Goal: Obtain resource: Download file/media

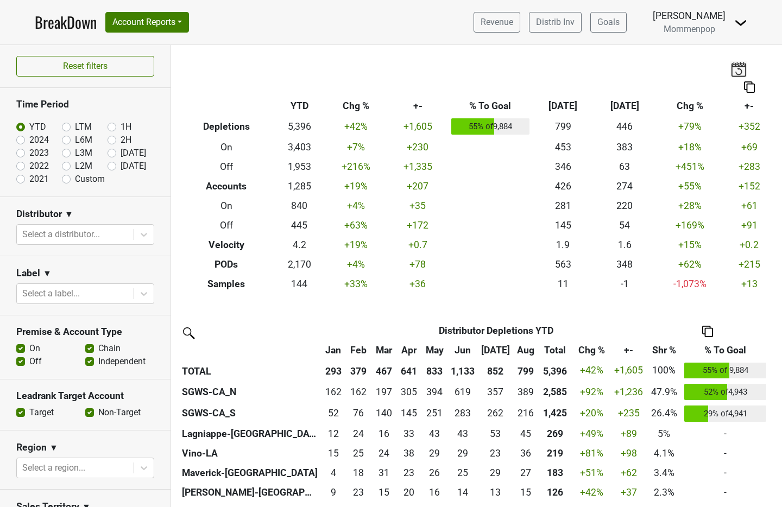
click at [744, 21] on img at bounding box center [740, 22] width 13 height 13
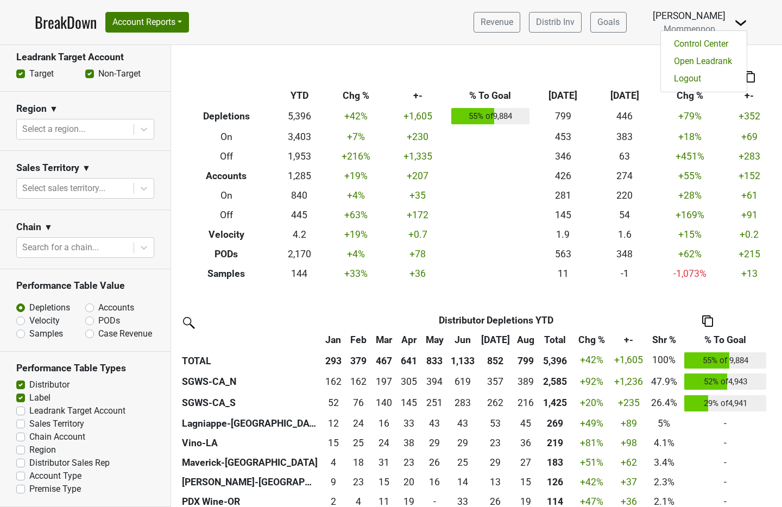
scroll to position [444, 0]
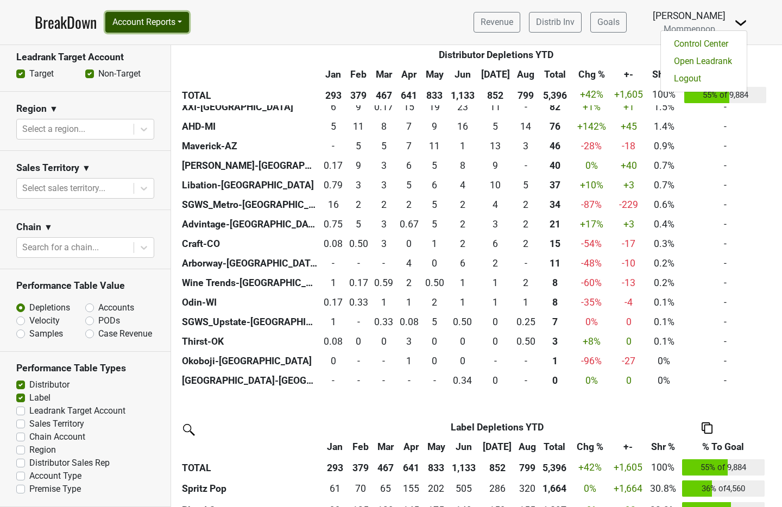
click at [130, 22] on button "Account Reports" at bounding box center [147, 22] width 84 height 21
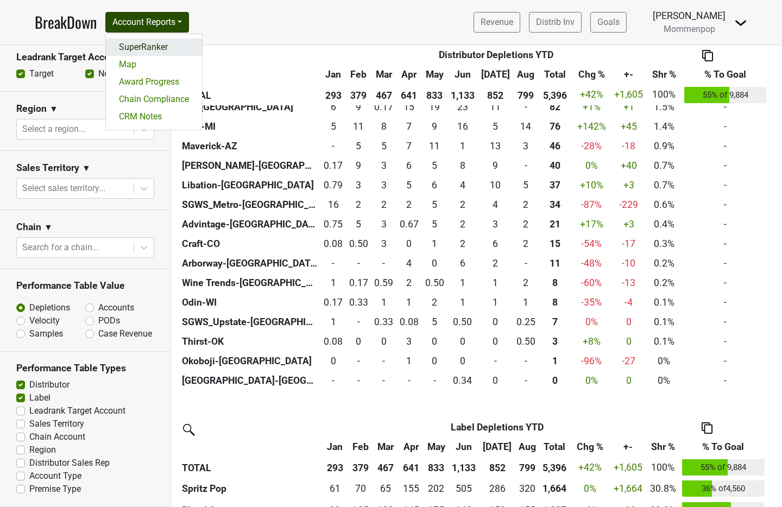
click at [130, 43] on link "SuperRanker" at bounding box center [154, 47] width 96 height 17
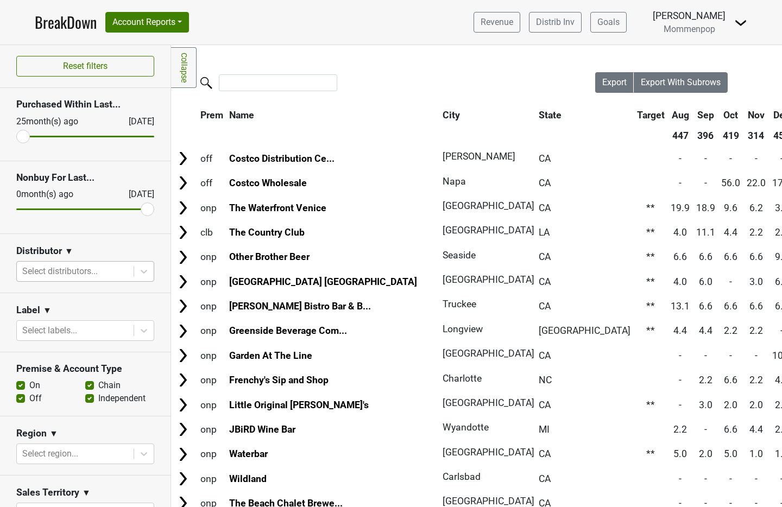
click at [71, 272] on div at bounding box center [75, 271] width 106 height 15
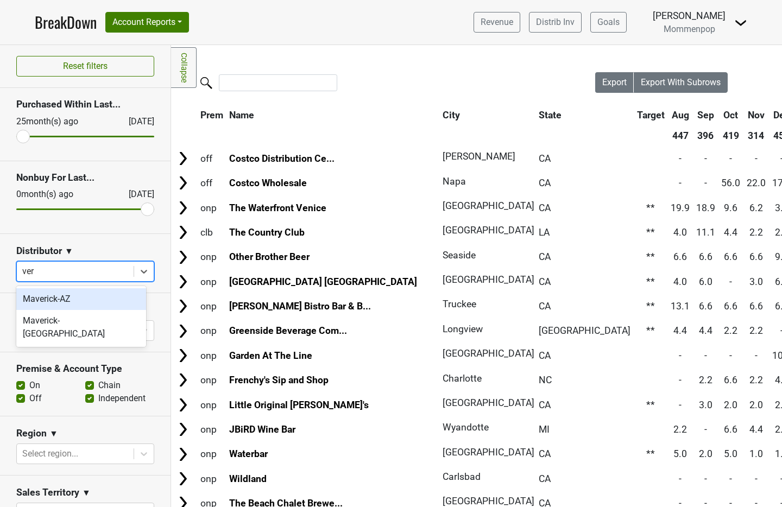
type input "ver"
click at [739, 33] on div "Revenue Distrib Inv Goals Anne Cameron Mommenpop Control Center Open Leadrank L…" at bounding box center [606, 22] width 282 height 27
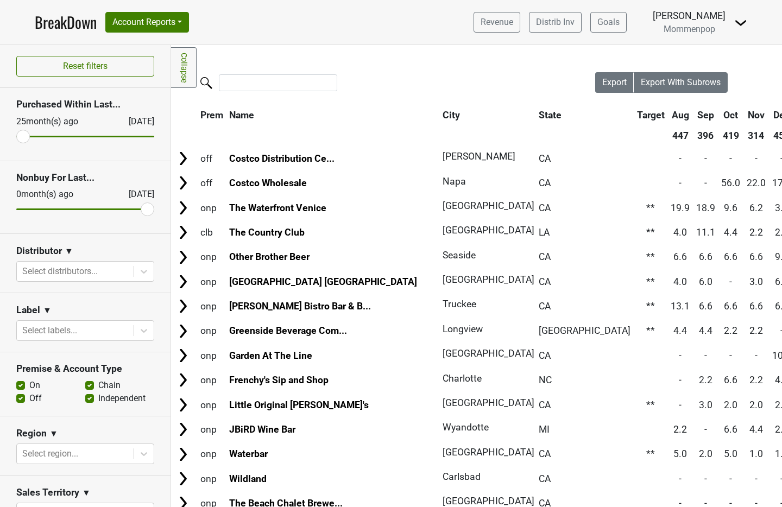
click at [741, 22] on img at bounding box center [740, 22] width 13 height 13
click at [717, 81] on link "Logout" at bounding box center [704, 78] width 86 height 17
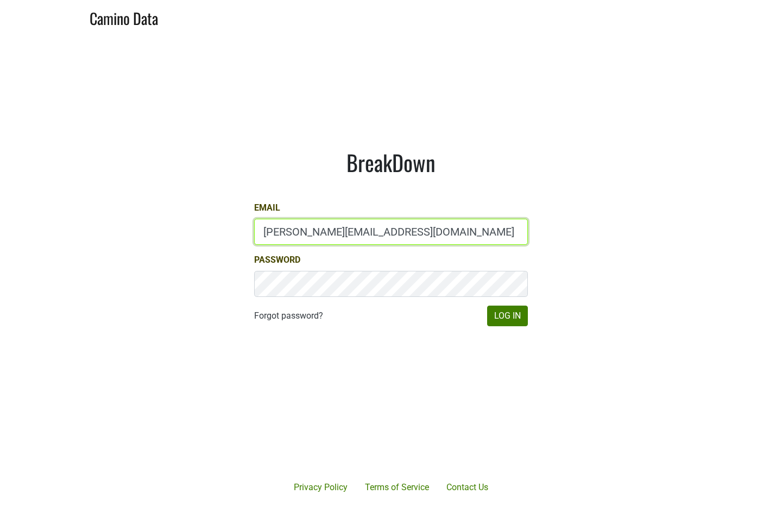
click at [352, 236] on input "anne@mommenpop.com" at bounding box center [391, 232] width 274 height 26
type input "sales@brickandmortarwines.com"
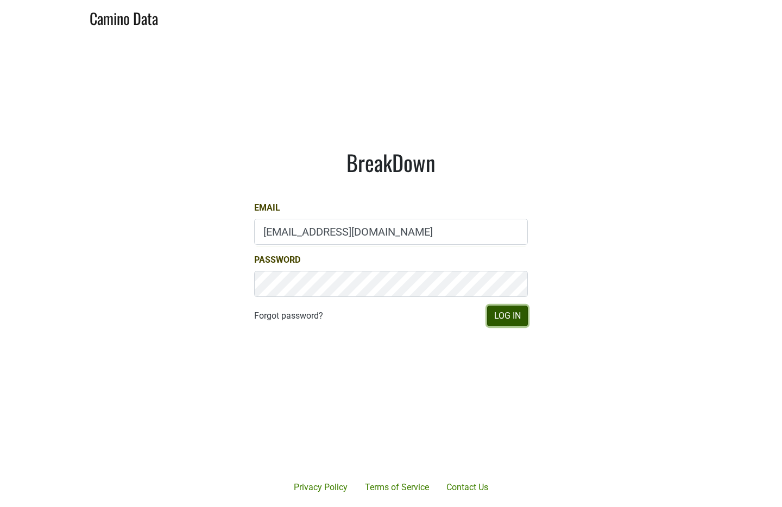
click at [503, 324] on button "Log In" at bounding box center [507, 316] width 41 height 21
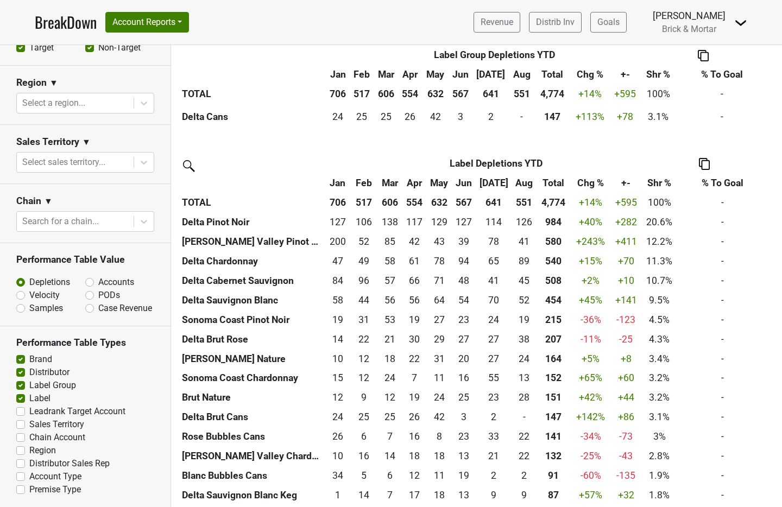
scroll to position [524, 0]
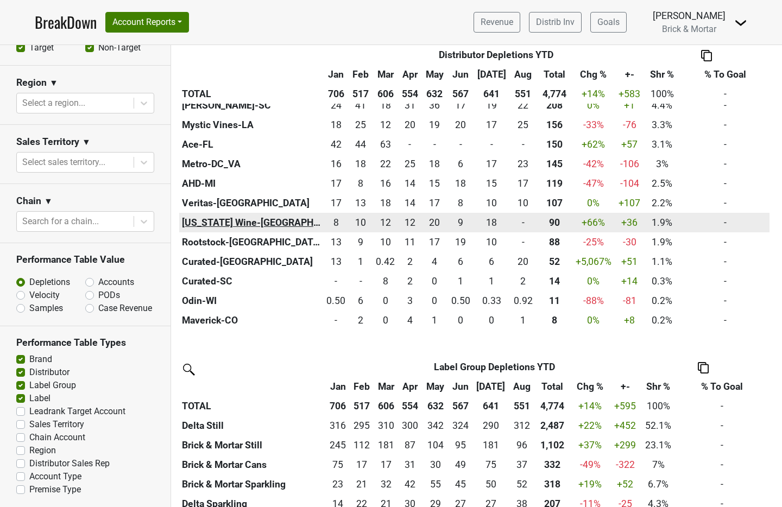
click at [224, 230] on th "Vermont Wine-VT" at bounding box center [251, 223] width 144 height 20
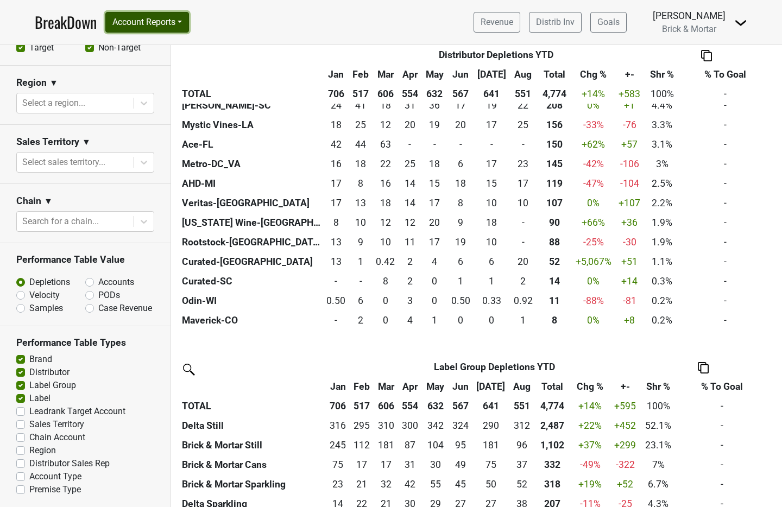
click at [144, 28] on button "Account Reports" at bounding box center [147, 22] width 84 height 21
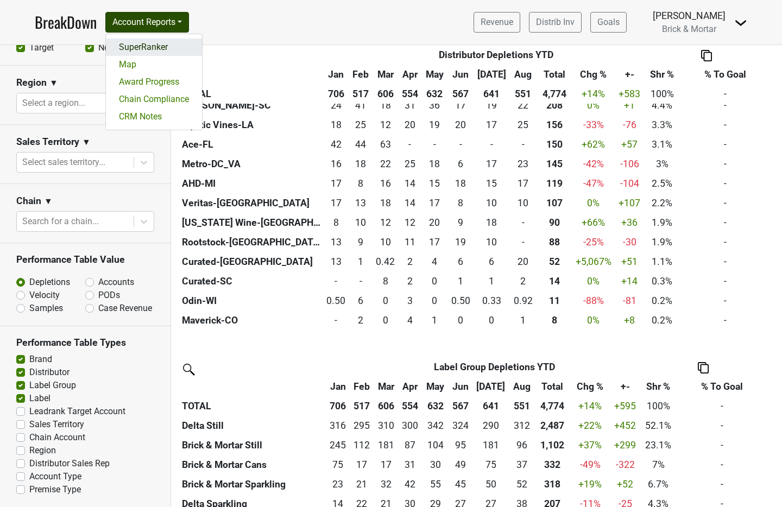
click at [141, 51] on link "SuperRanker" at bounding box center [154, 47] width 96 height 17
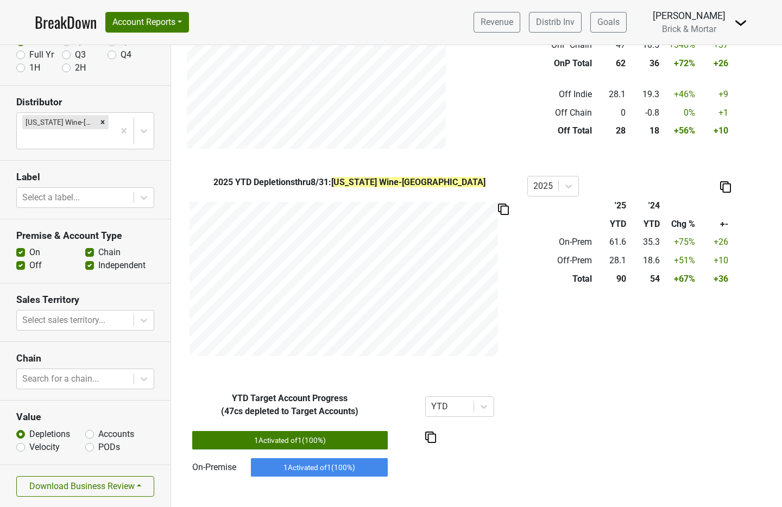
scroll to position [80, 0]
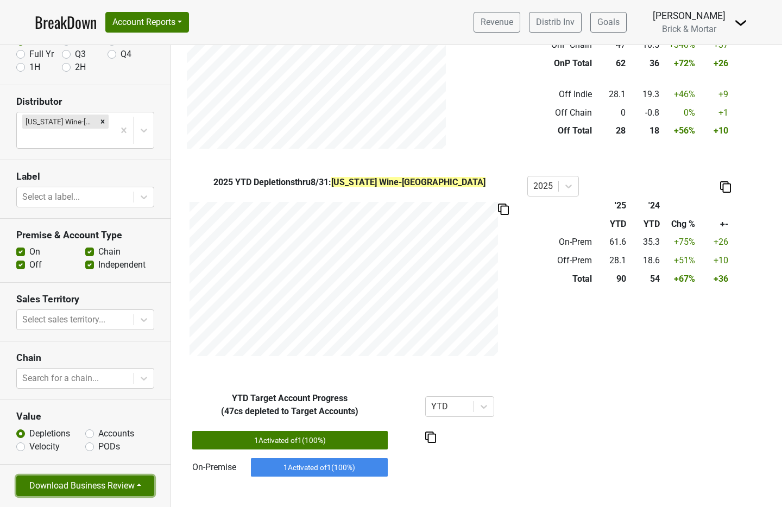
click at [106, 488] on button "Download Business Review" at bounding box center [85, 486] width 138 height 21
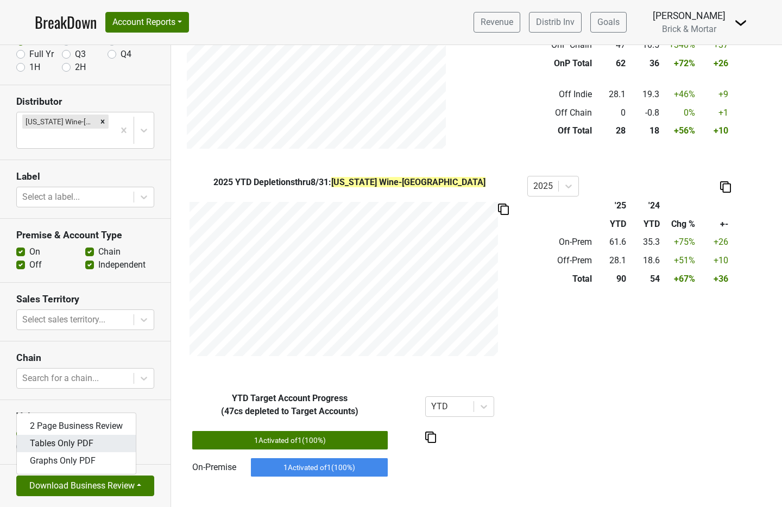
click at [101, 446] on link "Tables Only PDF" at bounding box center [76, 443] width 119 height 17
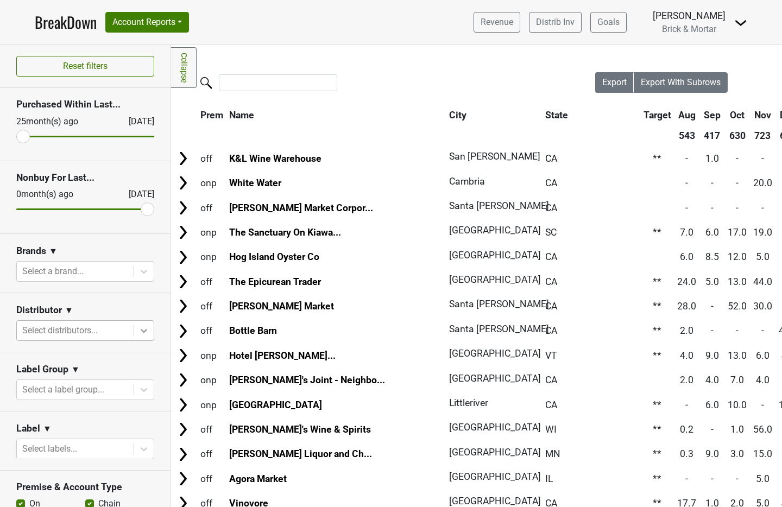
click at [138, 333] on icon at bounding box center [143, 330] width 11 height 11
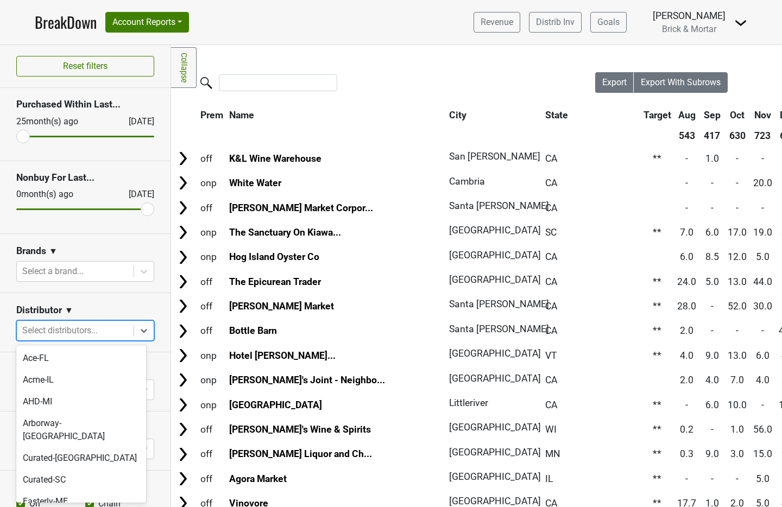
scroll to position [238, 0]
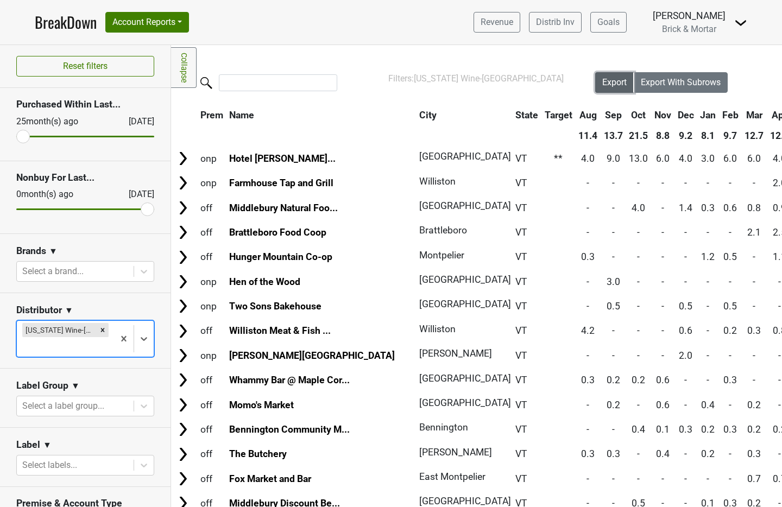
click at [607, 81] on span "Export" at bounding box center [614, 82] width 24 height 10
click at [648, 0] on nav "BreakDown Account Reports SuperRanker Map Award Progress Chain Compliance CRM N…" at bounding box center [391, 22] width 730 height 45
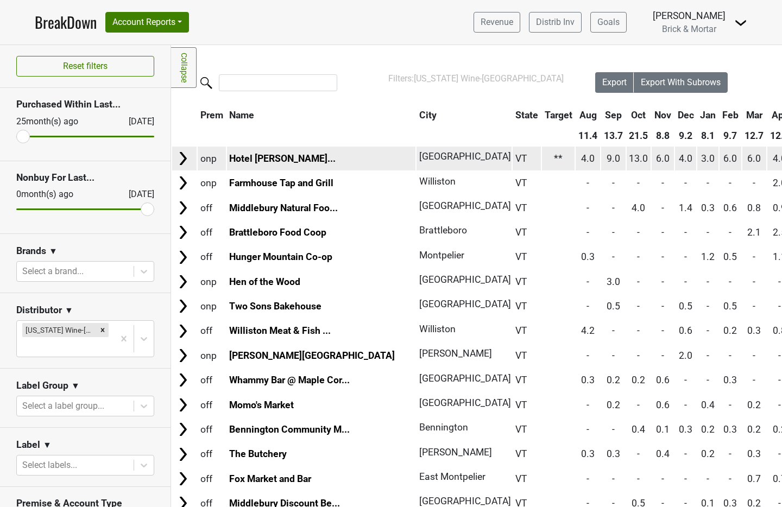
click at [183, 161] on img at bounding box center [183, 158] width 16 height 16
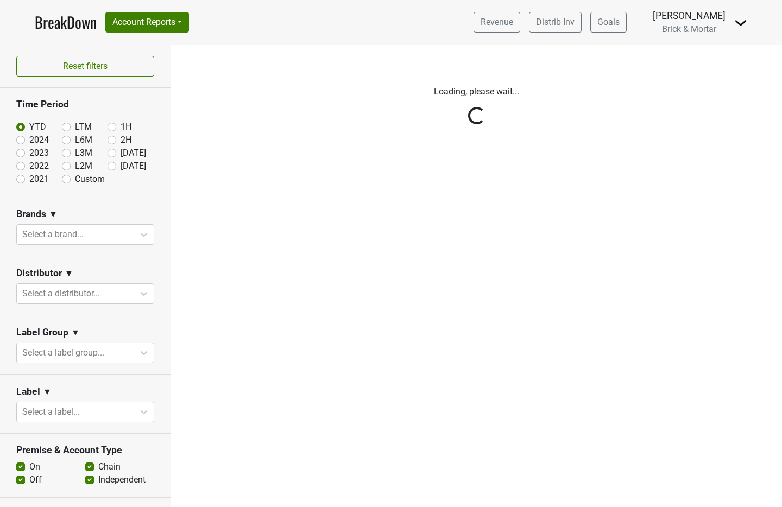
click at [744, 23] on img at bounding box center [740, 22] width 13 height 13
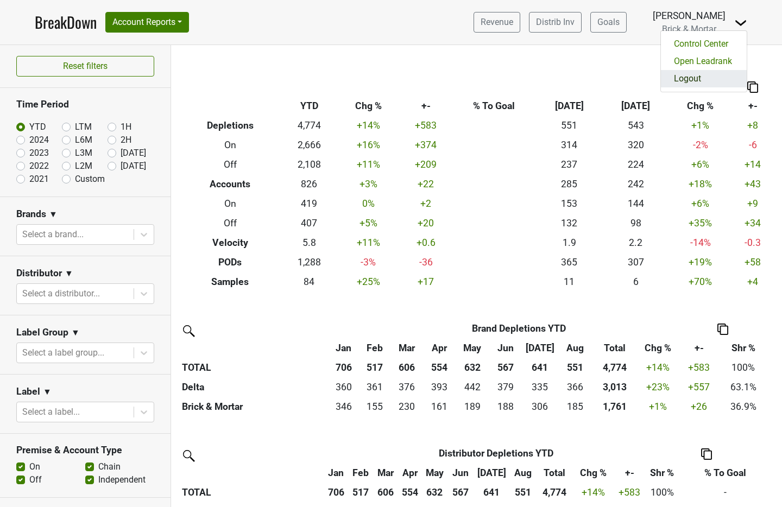
click at [724, 75] on link "Logout" at bounding box center [704, 78] width 86 height 17
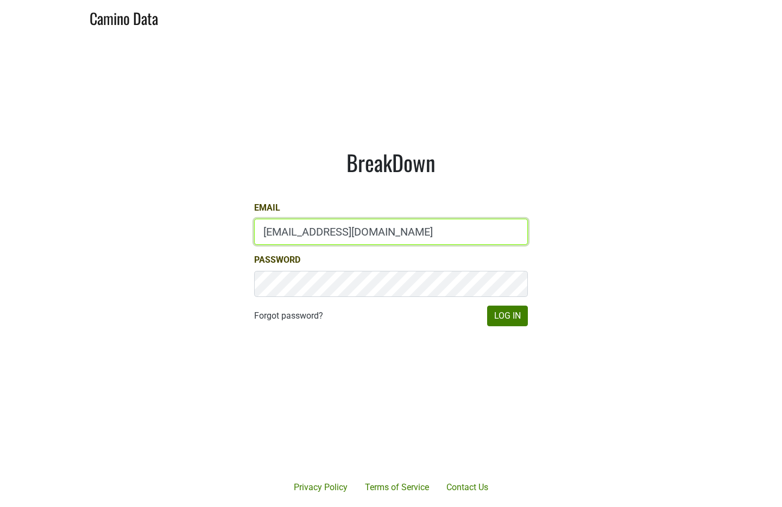
click at [427, 229] on input "sales@brickandmortarwines.com" at bounding box center [391, 232] width 274 height 26
type input "anne@poewines.com"
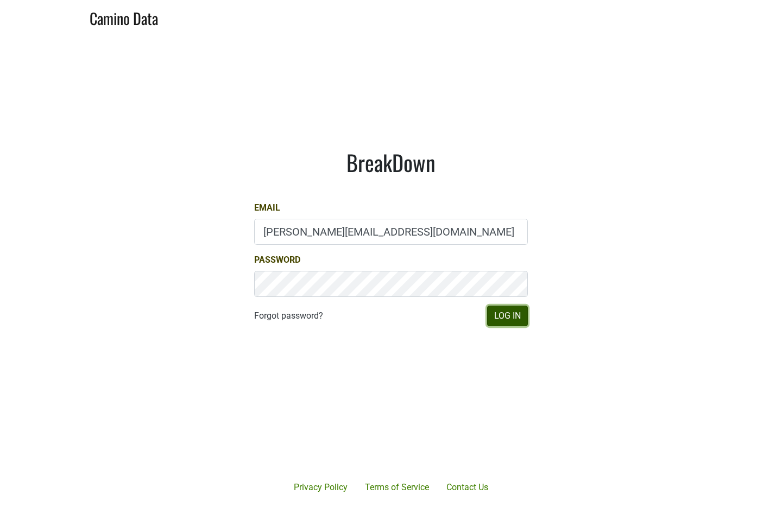
click at [506, 313] on button "Log In" at bounding box center [507, 316] width 41 height 21
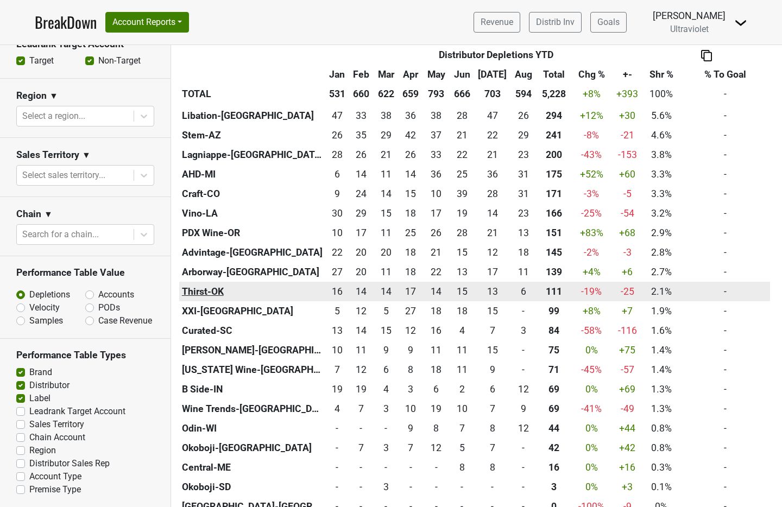
scroll to position [631, 0]
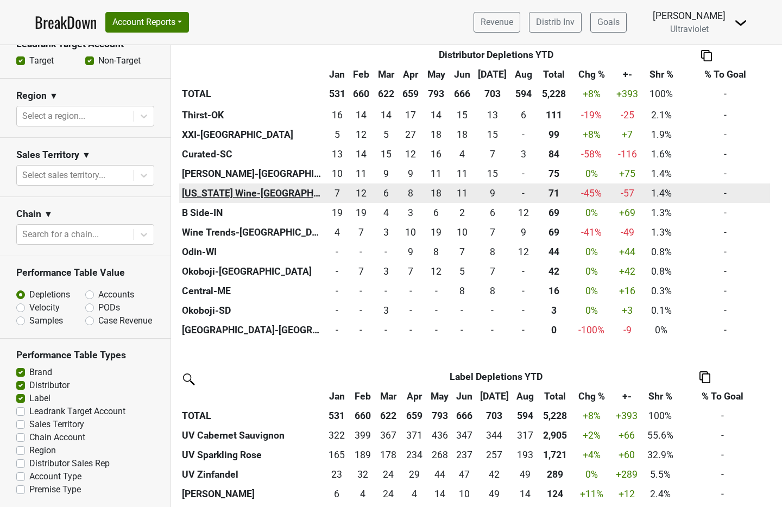
click at [218, 191] on th "[US_STATE] Wine-[GEOGRAPHIC_DATA]" at bounding box center [252, 193] width 146 height 20
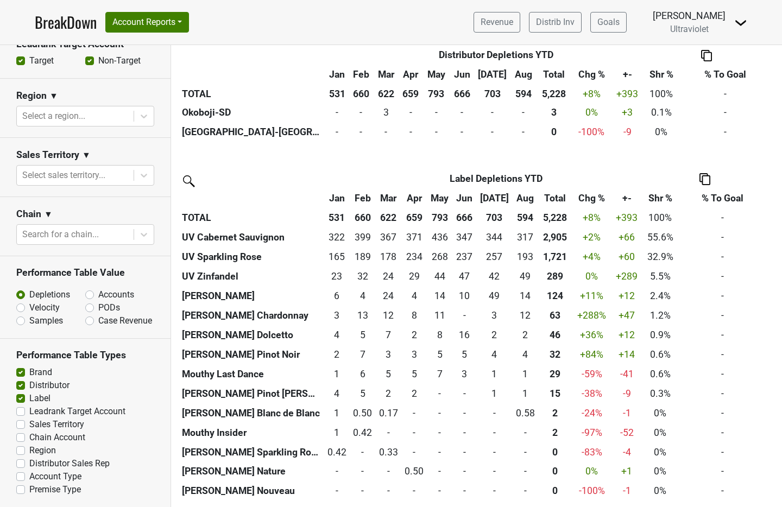
scroll to position [832, 0]
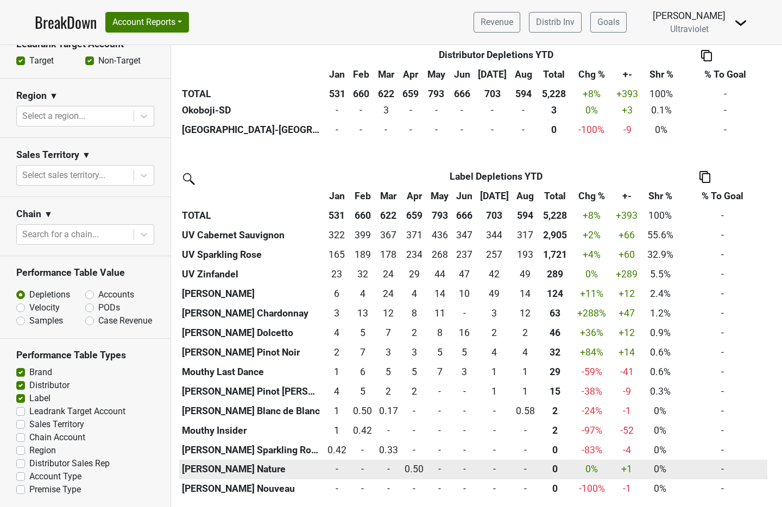
click at [239, 466] on th "[PERSON_NAME] Nature" at bounding box center [251, 470] width 144 height 20
click at [726, 472] on td "-" at bounding box center [722, 470] width 89 height 20
click at [413, 460] on td "0.5 0.50" at bounding box center [414, 470] width 26 height 20
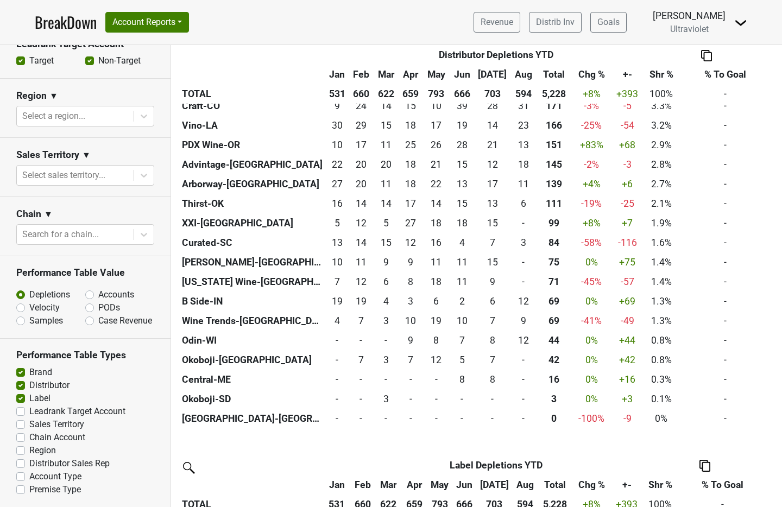
scroll to position [567, 0]
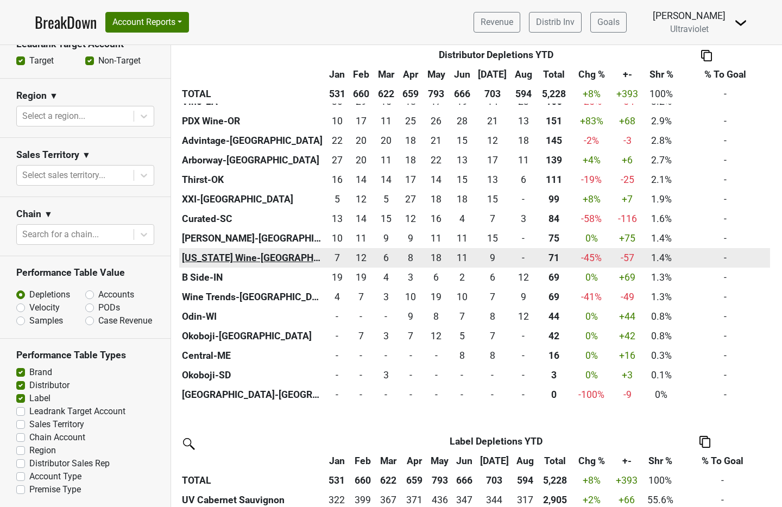
click at [218, 258] on th "[US_STATE] Wine-[GEOGRAPHIC_DATA]" at bounding box center [252, 258] width 146 height 20
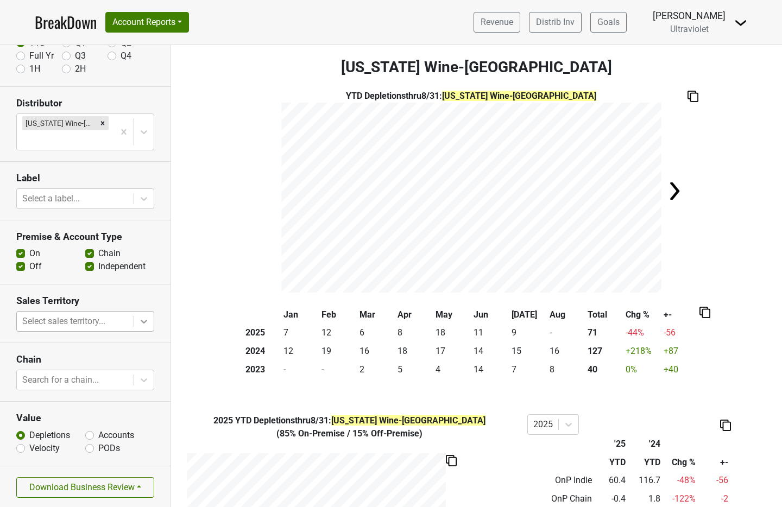
scroll to position [80, 0]
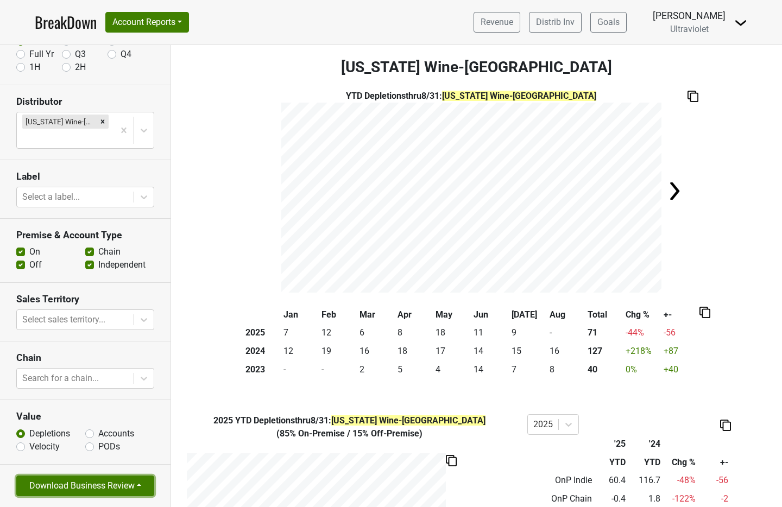
click at [110, 492] on button "Download Business Review" at bounding box center [85, 486] width 138 height 21
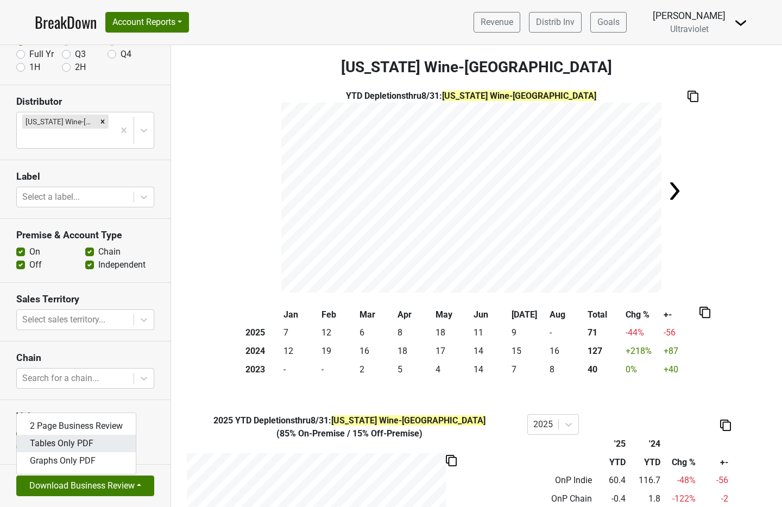
click at [96, 449] on link "Tables Only PDF" at bounding box center [76, 443] width 119 height 17
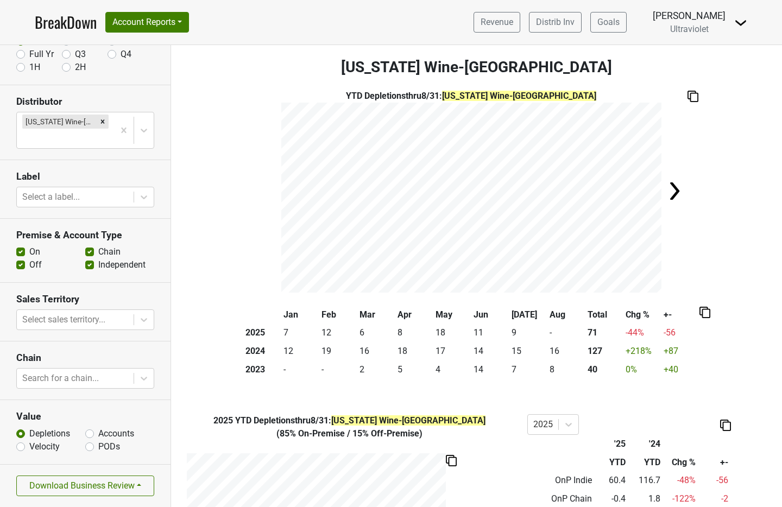
click at [670, 196] on img at bounding box center [674, 191] width 22 height 22
click at [670, 196] on div "YTD Depletions thru 8/31 : Vermont Wine-VT" at bounding box center [476, 191] width 611 height 203
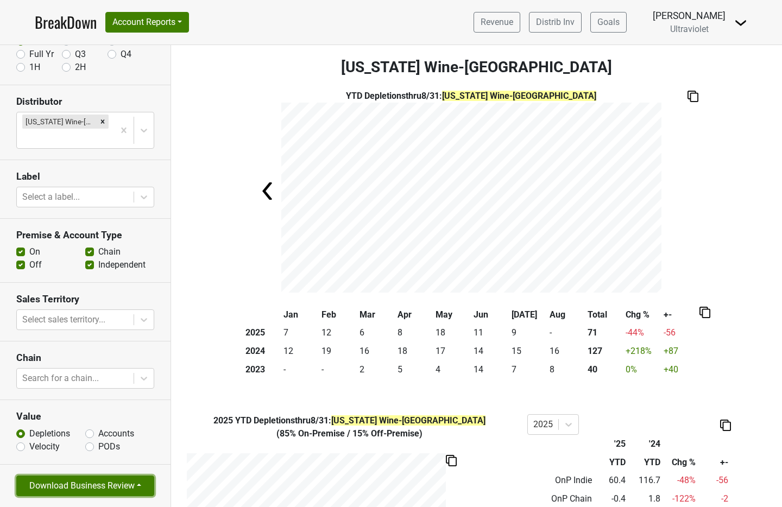
click at [102, 488] on button "Download Business Review" at bounding box center [85, 486] width 138 height 21
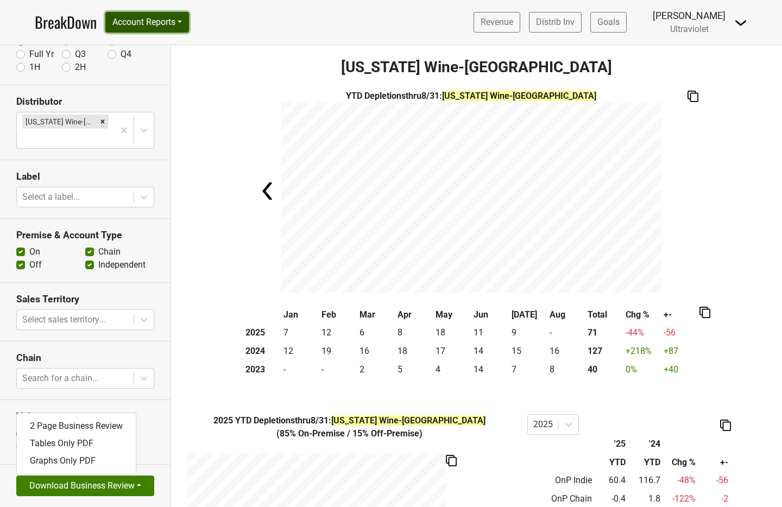
click at [164, 12] on button "Account Reports" at bounding box center [147, 22] width 84 height 21
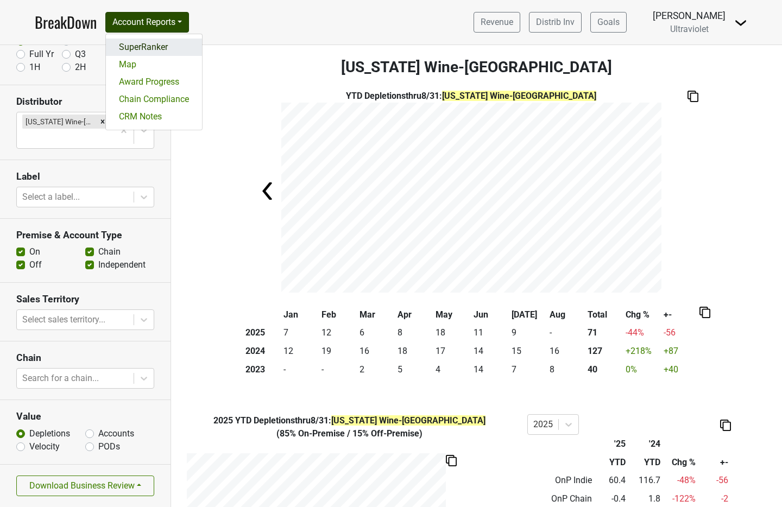
click at [173, 53] on link "SuperRanker" at bounding box center [154, 47] width 96 height 17
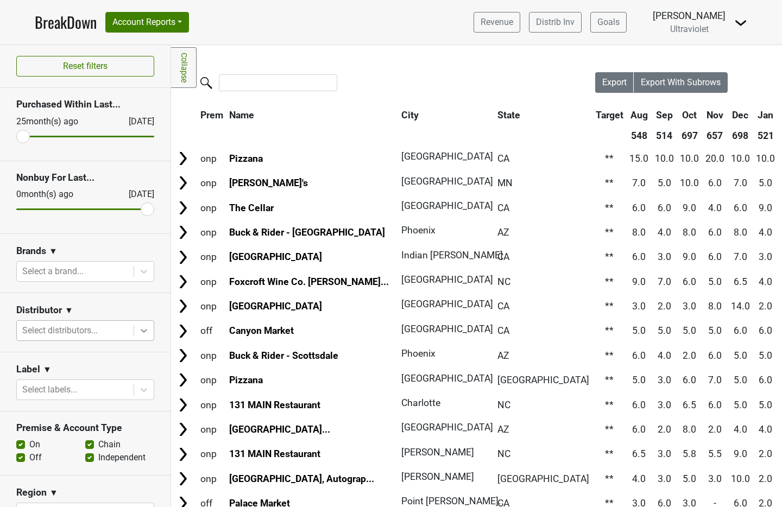
click at [141, 329] on icon at bounding box center [144, 331] width 7 height 4
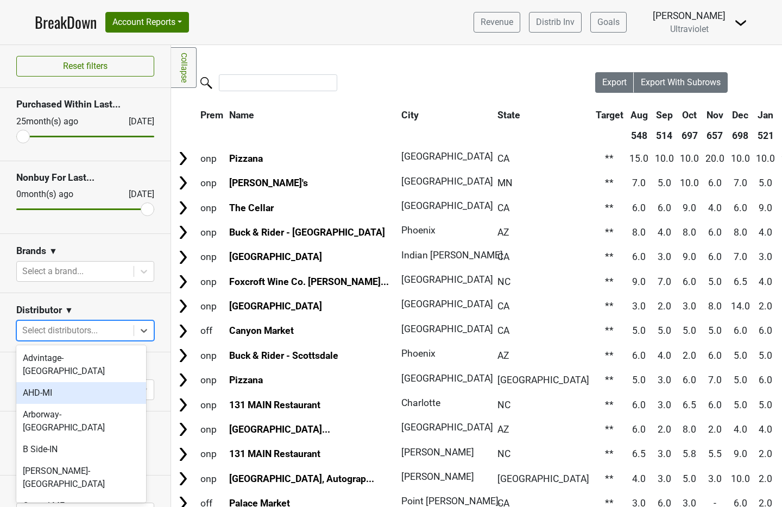
scroll to position [390, 0]
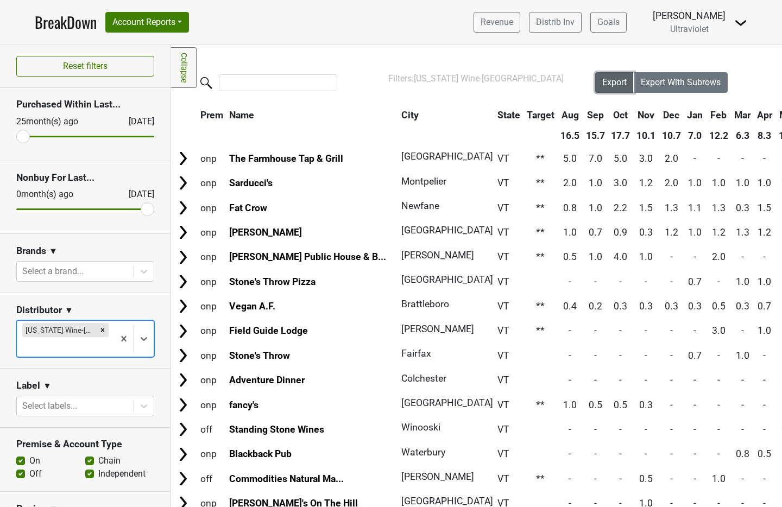
click at [611, 83] on span "Export" at bounding box center [614, 82] width 24 height 10
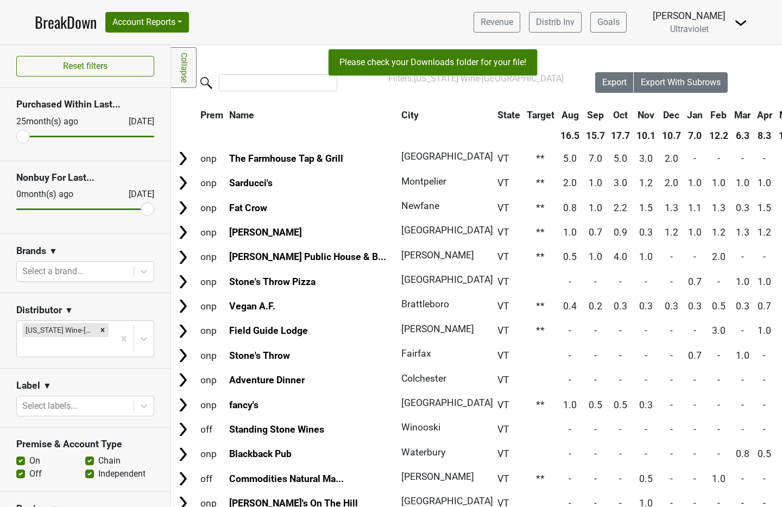
click at [654, 5] on nav "BreakDown Account Reports SuperRanker Map Award Progress Chain Compliance CRM N…" at bounding box center [391, 22] width 730 height 45
